Goal: Task Accomplishment & Management: Manage account settings

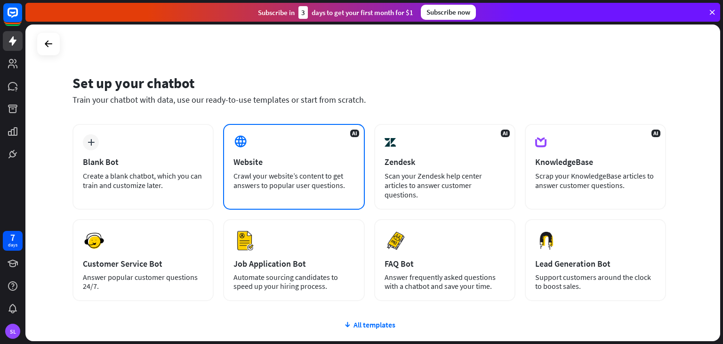
click at [263, 165] on div "Website" at bounding box center [294, 161] width 121 height 11
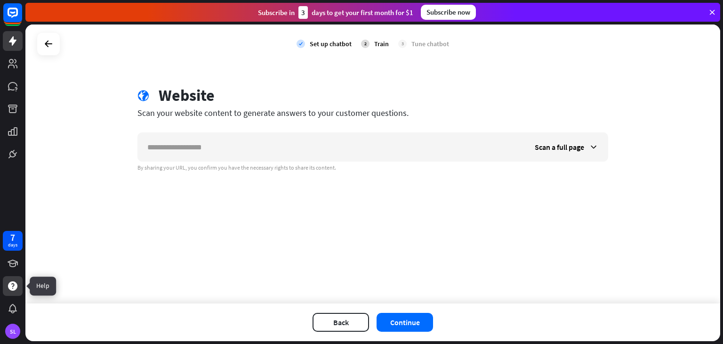
click at [15, 287] on icon at bounding box center [12, 285] width 9 height 9
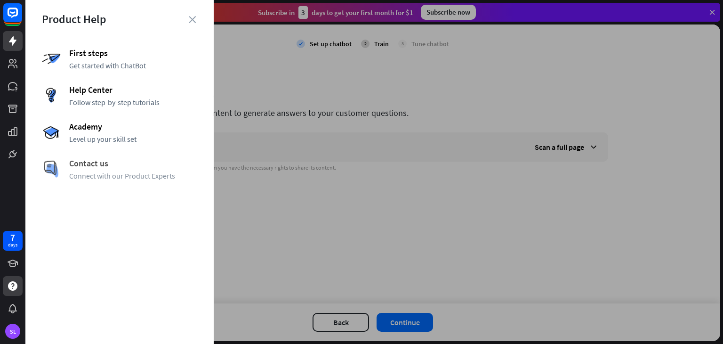
click at [105, 168] on span "Contact us" at bounding box center [133, 163] width 128 height 11
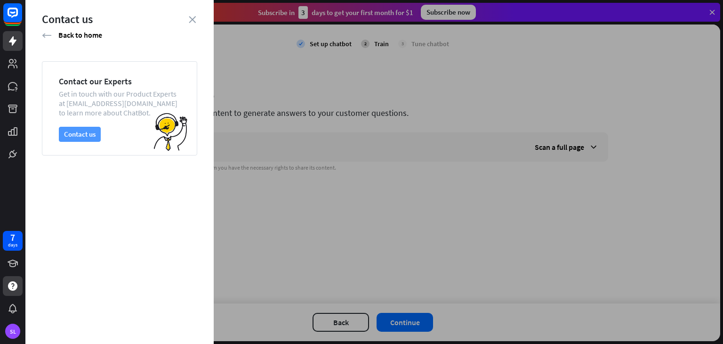
click at [94, 141] on button "Contact us" at bounding box center [80, 134] width 42 height 15
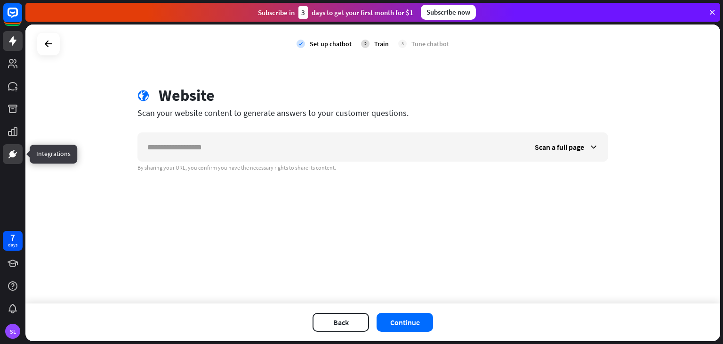
click at [13, 154] on icon at bounding box center [13, 154] width 6 height 6
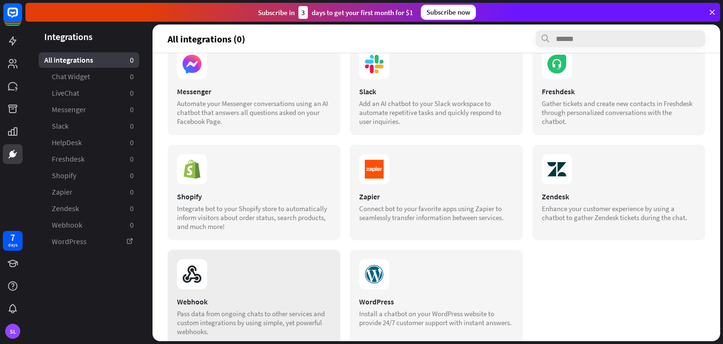
scroll to position [130, 0]
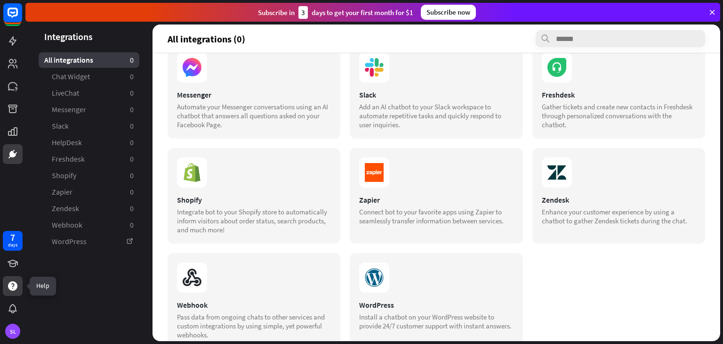
click at [16, 286] on icon at bounding box center [12, 285] width 9 height 9
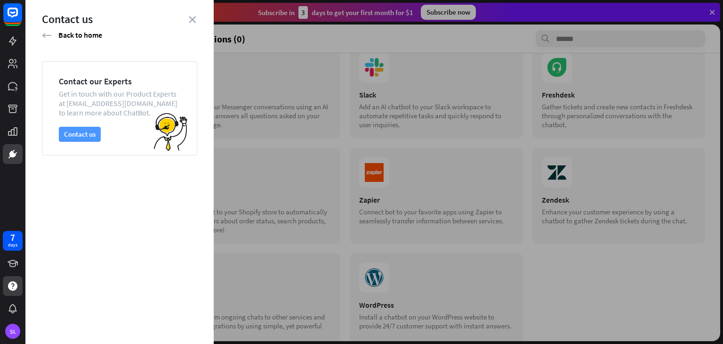
click at [83, 134] on button "Contact us" at bounding box center [80, 134] width 42 height 15
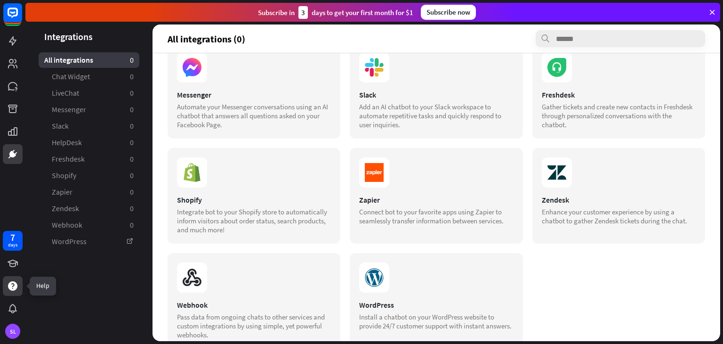
click at [12, 290] on icon at bounding box center [12, 285] width 11 height 11
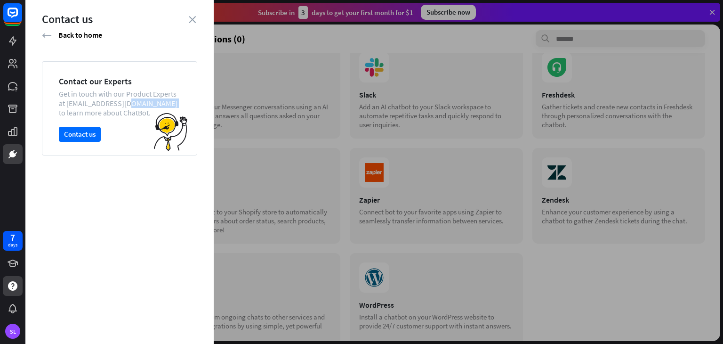
drag, startPoint x: 66, startPoint y: 104, endPoint x: 137, endPoint y: 101, distance: 71.2
click at [137, 101] on div "Get in touch with our Product Experts at [EMAIL_ADDRESS][DOMAIN_NAME] to learn …" at bounding box center [119, 103] width 121 height 28
copy div "[EMAIL_ADDRESS][DOMAIN_NAME]"
click at [82, 133] on button "Contact us" at bounding box center [80, 134] width 42 height 15
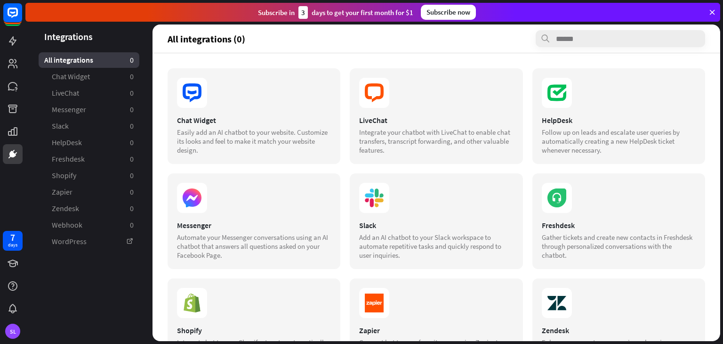
scroll to position [0, 0]
click at [15, 16] on icon at bounding box center [12, 12] width 11 height 11
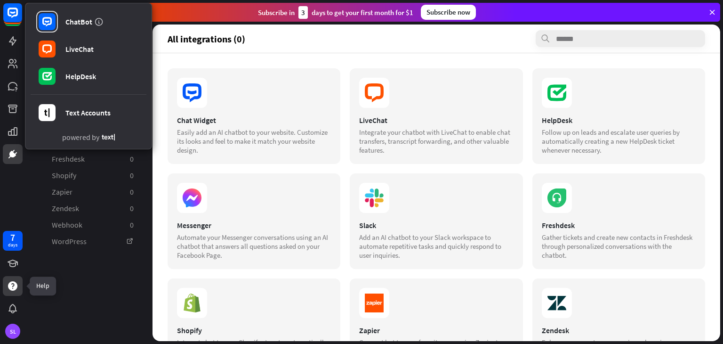
click at [13, 290] on icon at bounding box center [12, 285] width 9 height 9
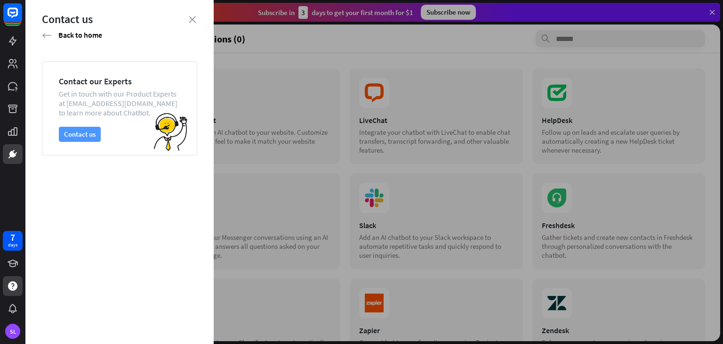
click at [87, 139] on button "Contact us" at bounding box center [80, 134] width 42 height 15
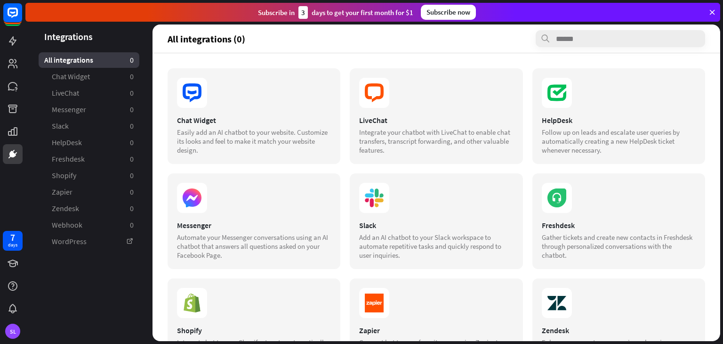
click at [713, 10] on icon at bounding box center [712, 12] width 8 height 8
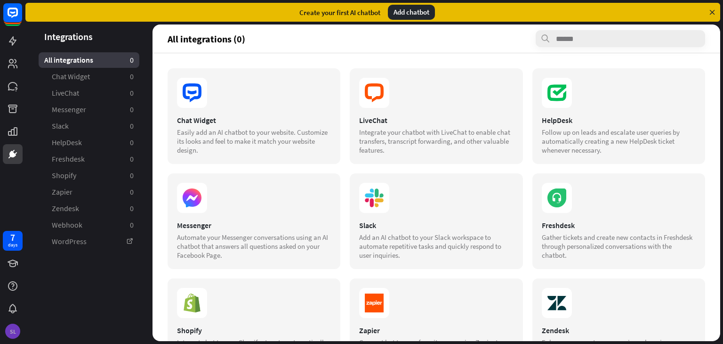
click at [11, 325] on div "SL" at bounding box center [12, 330] width 15 height 15
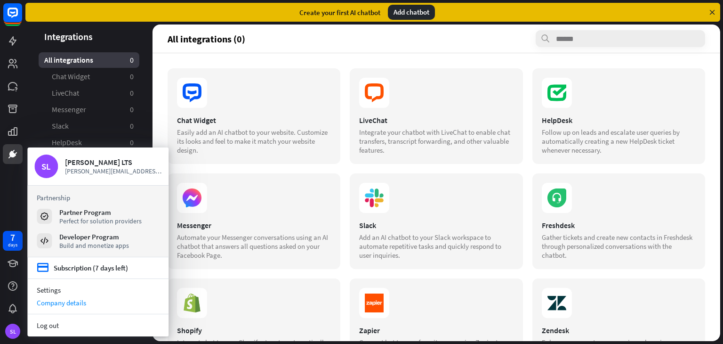
click at [74, 305] on div "Company details" at bounding box center [97, 302] width 141 height 13
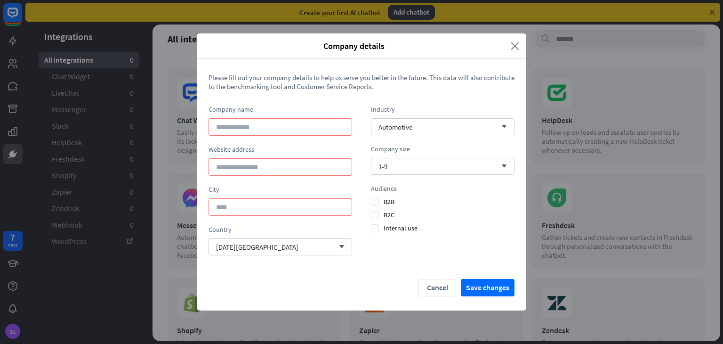
click at [513, 43] on icon "close" at bounding box center [515, 45] width 8 height 11
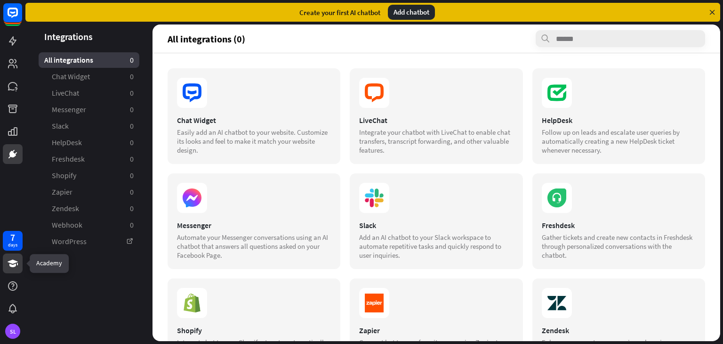
click at [9, 262] on icon at bounding box center [13, 263] width 10 height 8
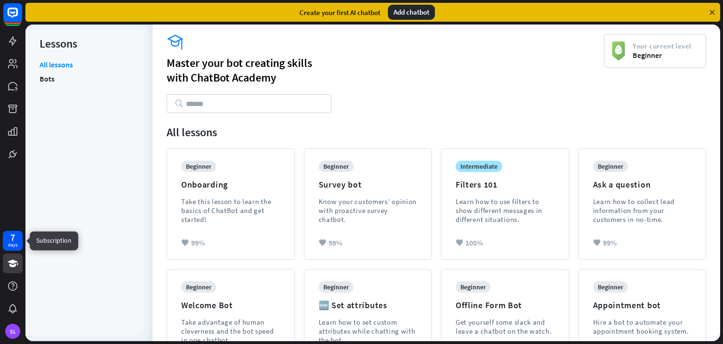
click at [8, 247] on div "7 days" at bounding box center [13, 241] width 20 height 20
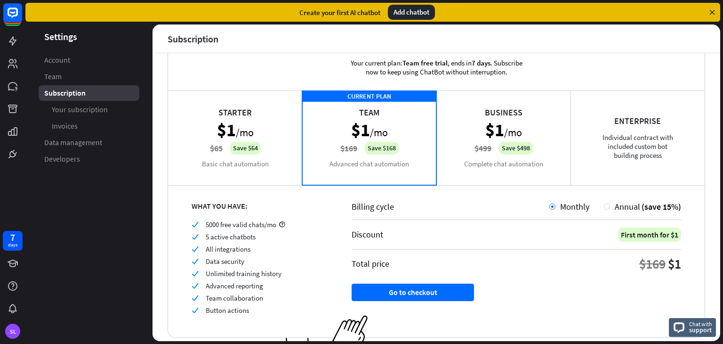
scroll to position [24, 0]
click at [524, 163] on div "Business $1 /mo $499 Save $498 Complete chat automation" at bounding box center [503, 137] width 134 height 94
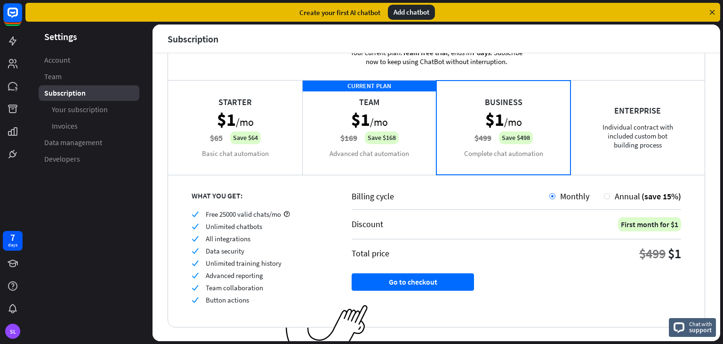
scroll to position [34, 0]
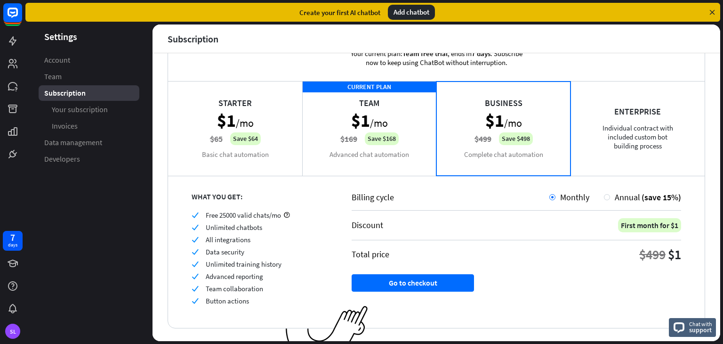
click at [403, 162] on div "CURRENT PLAN Team $1 /mo $169 Save $168 Advanced chat automation" at bounding box center [369, 128] width 134 height 94
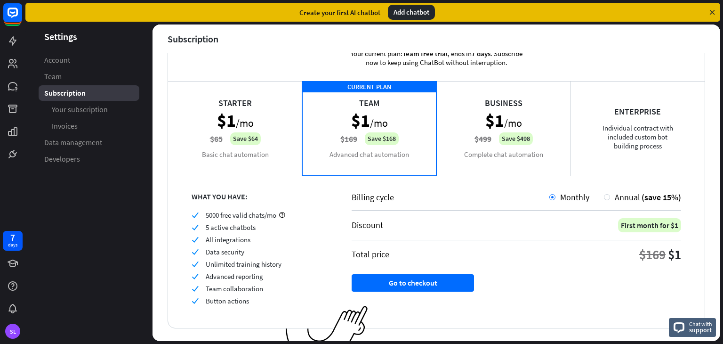
click at [266, 138] on div "Starter $1 /mo $65 Save $64 Basic chat automation" at bounding box center [235, 128] width 134 height 94
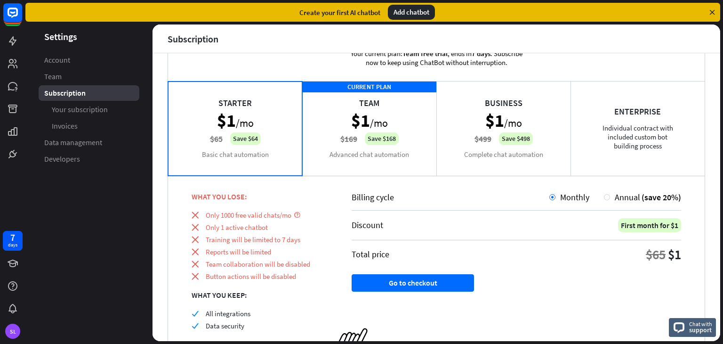
click at [347, 144] on div "CURRENT PLAN Team $1 /mo $169 Save $168 Advanced chat automation" at bounding box center [369, 128] width 134 height 94
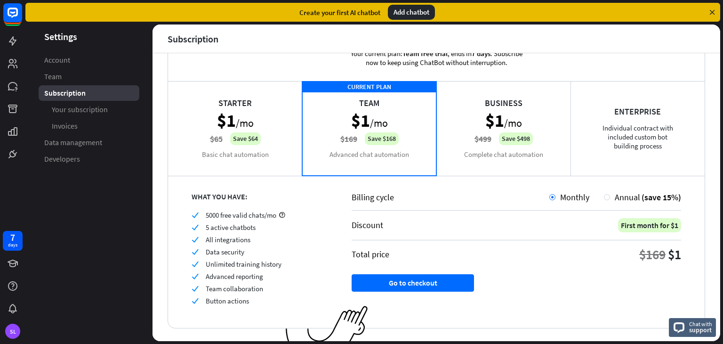
click at [456, 134] on div "Business $1 /mo $499 Save $498 Complete chat automation" at bounding box center [503, 128] width 134 height 94
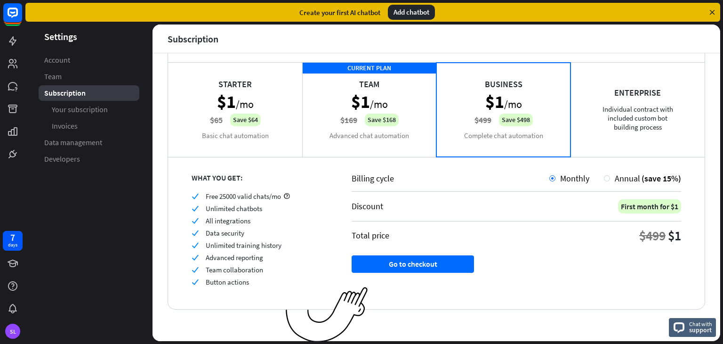
scroll to position [54, 0]
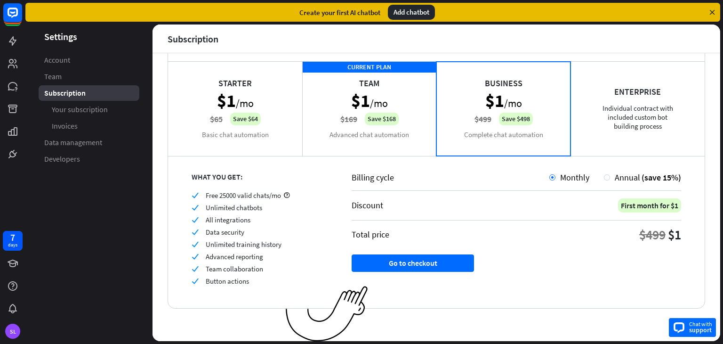
click at [686, 326] on div "Chat with support" at bounding box center [692, 327] width 47 height 19
click at [89, 120] on link "Invoices" at bounding box center [89, 126] width 101 height 16
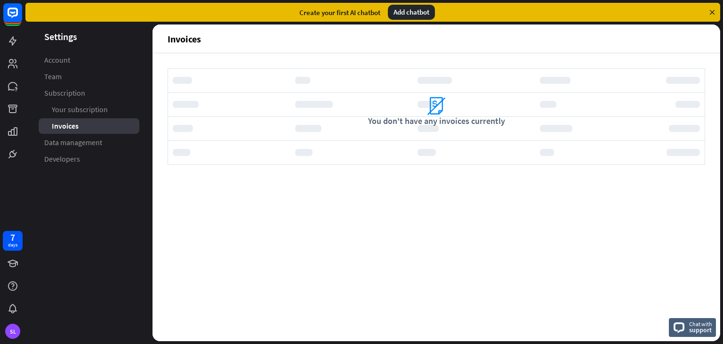
click at [94, 110] on span "Your subscription" at bounding box center [80, 110] width 56 height 10
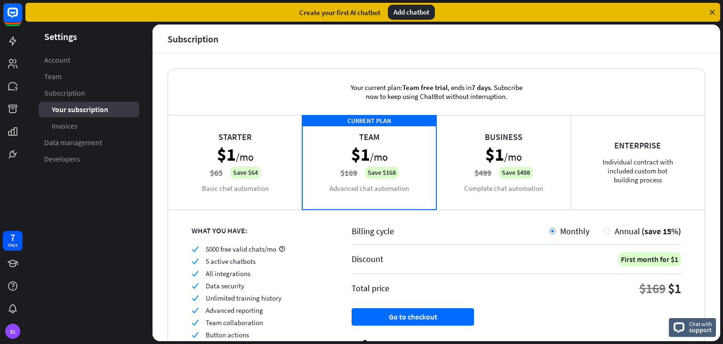
scroll to position [54, 0]
